Goal: Find contact information: Find contact information

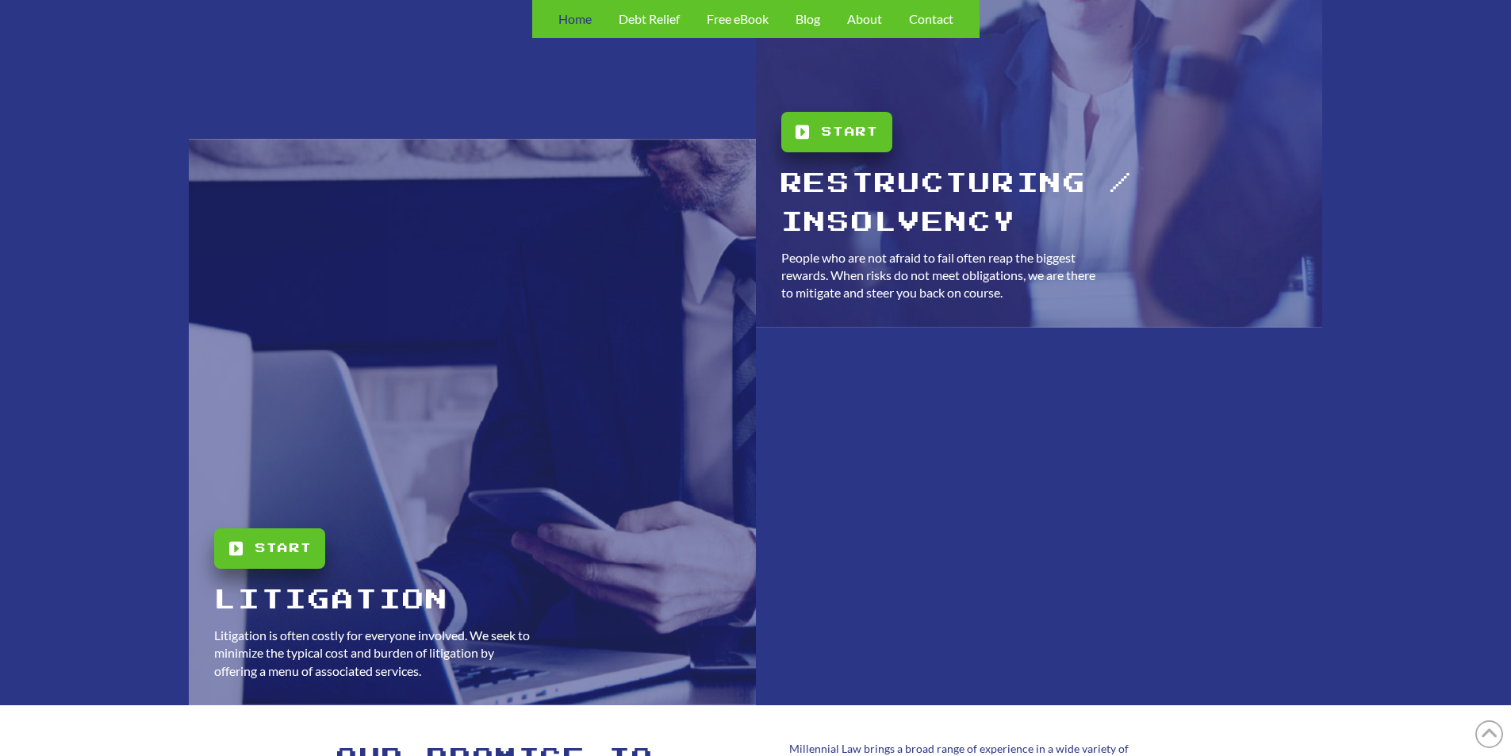
scroll to position [3252, 0]
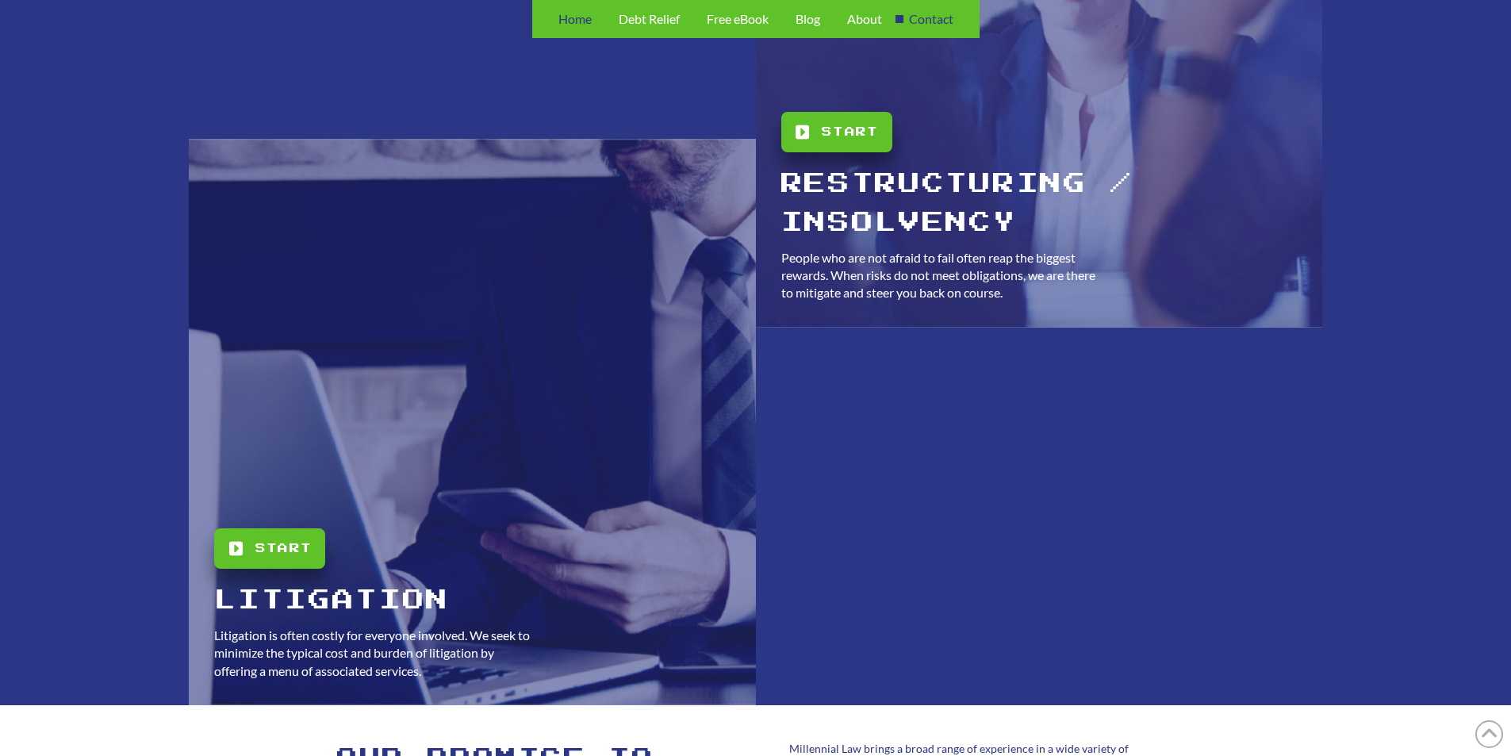
click at [950, 23] on span "Contact" at bounding box center [931, 19] width 44 height 13
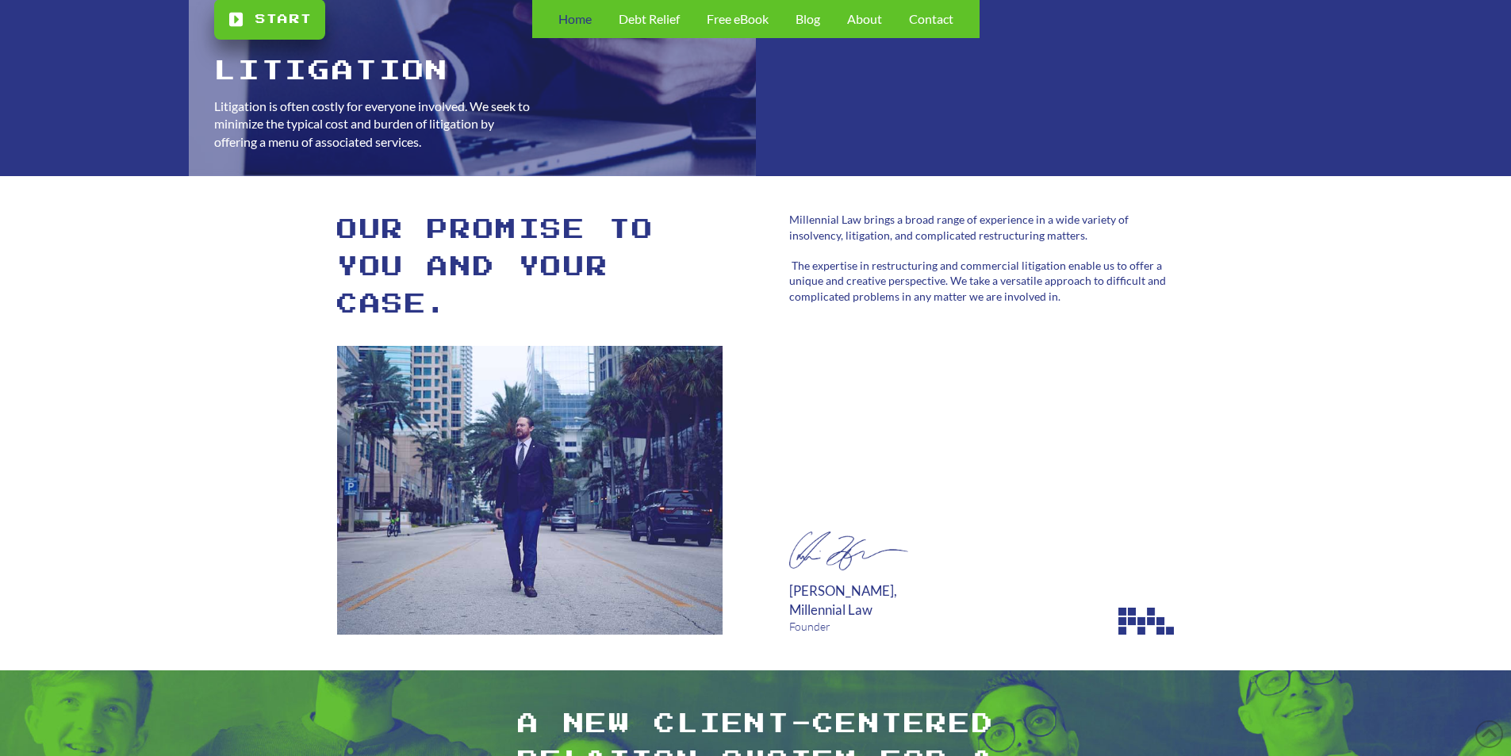
scroll to position [3887, 0]
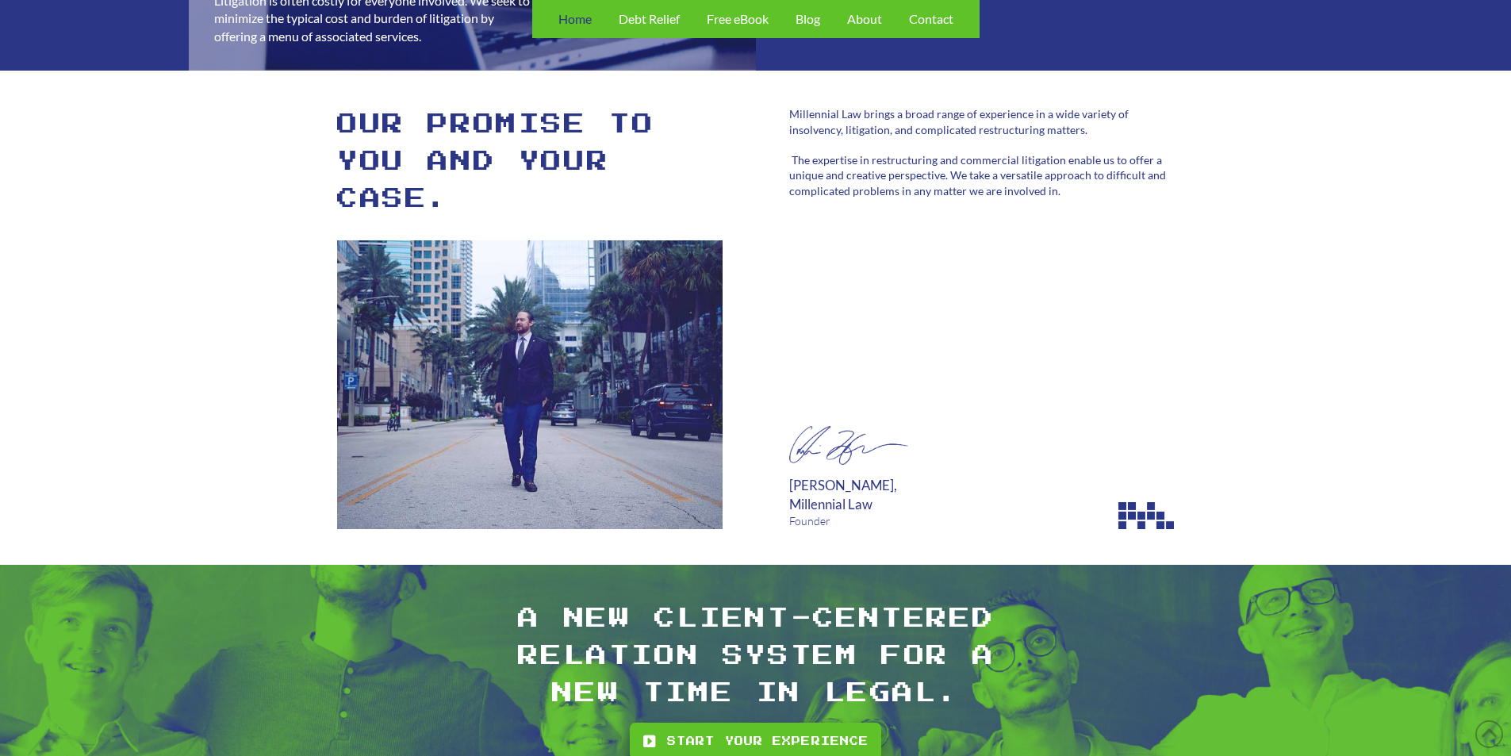
click at [600, 337] on img at bounding box center [530, 384] width 386 height 289
click at [846, 343] on div "Millennial Law brings a broad range of experience in a wide variety of insolven…" at bounding box center [982, 317] width 386 height 423
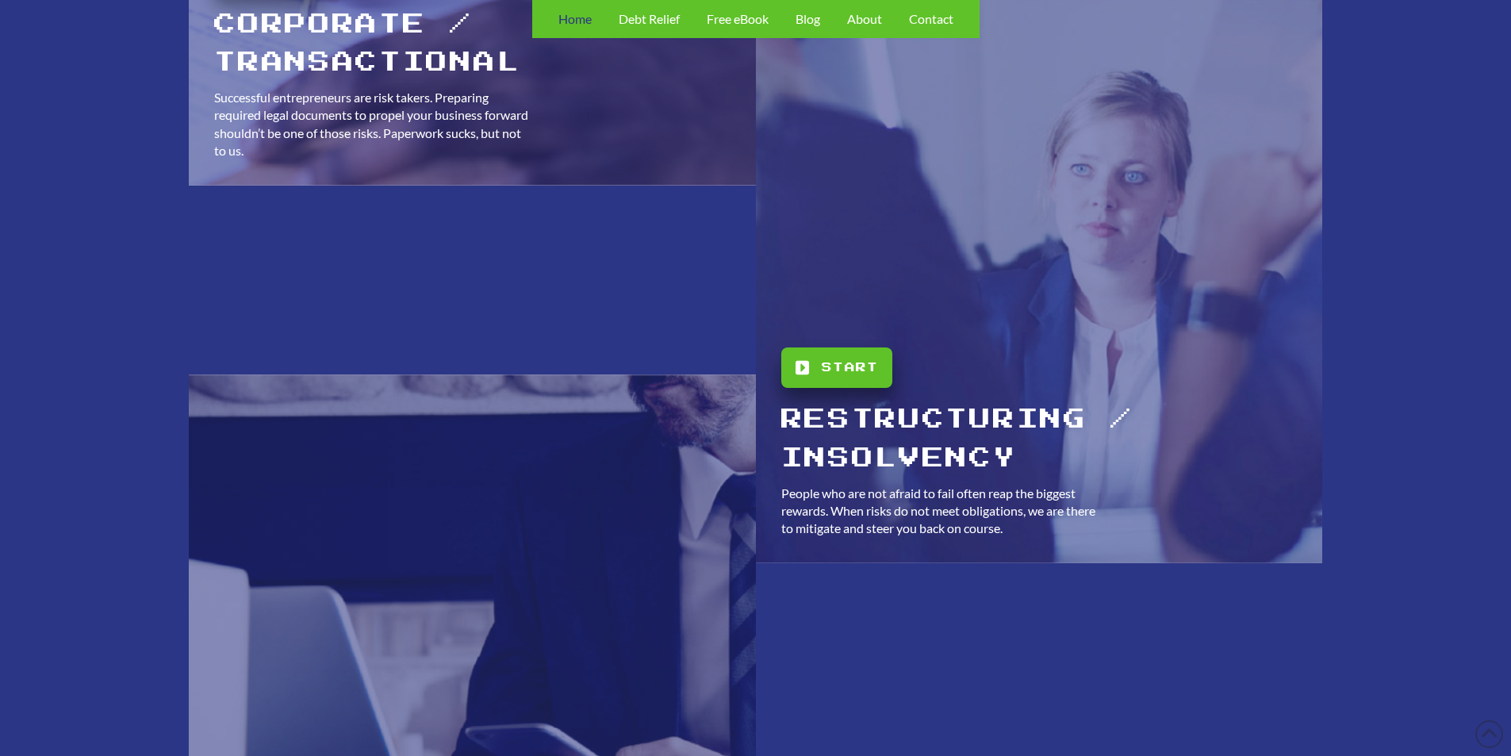
scroll to position [3015, 0]
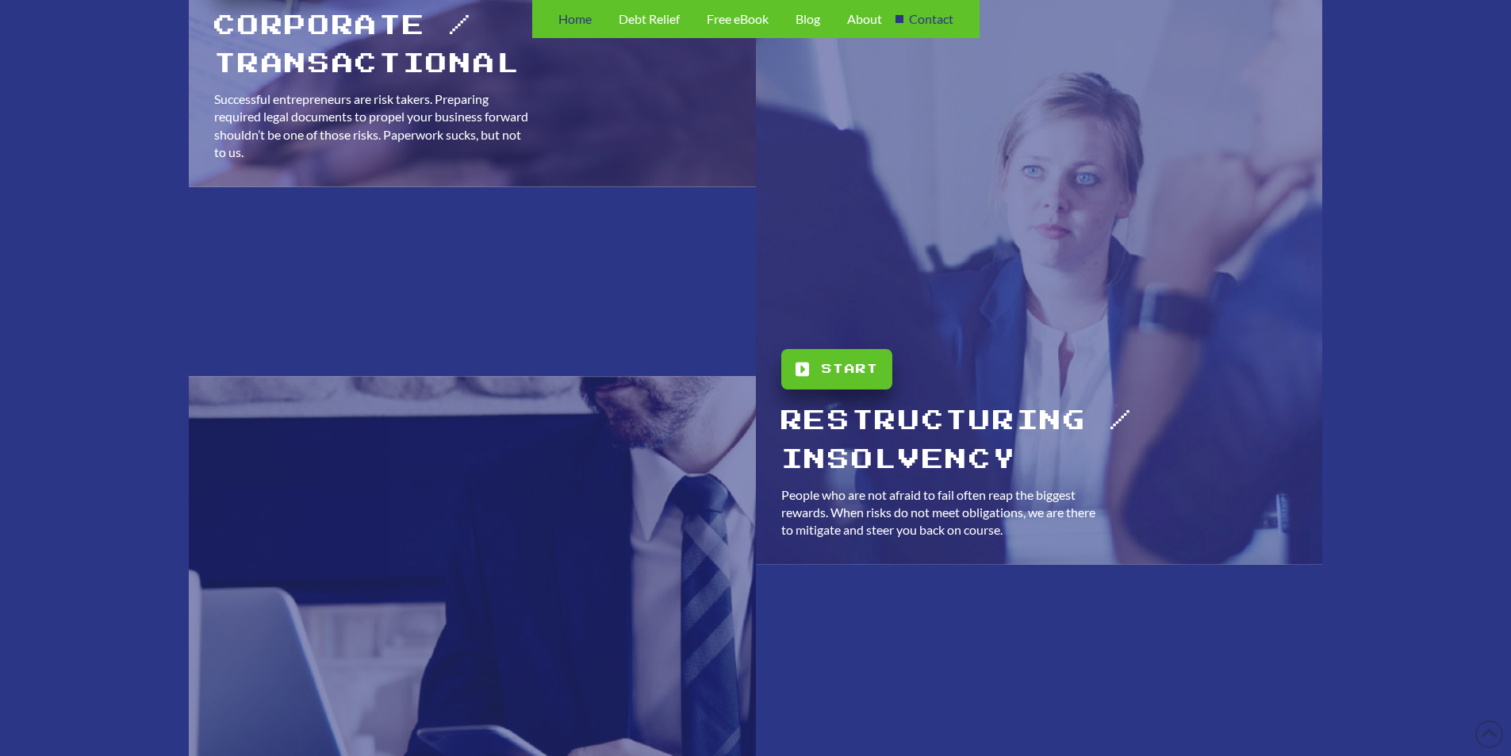
click at [955, 21] on div "Contact" at bounding box center [931, 19] width 71 height 38
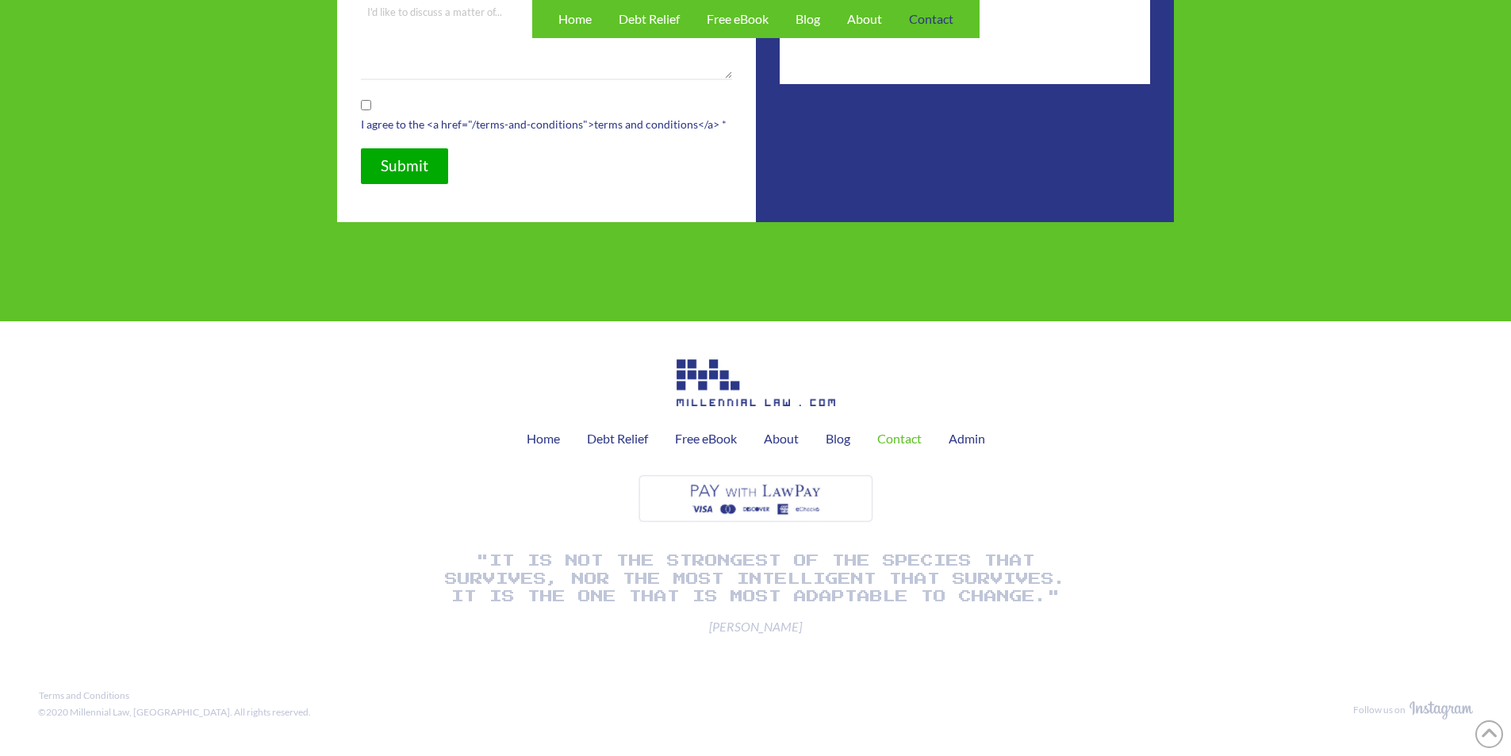
scroll to position [827, 0]
